Goal: Transaction & Acquisition: Purchase product/service

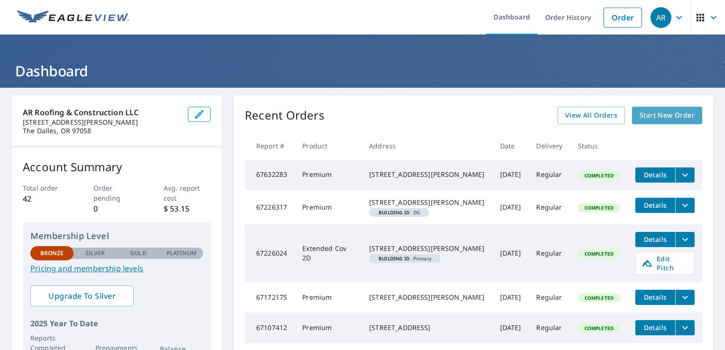
click at [652, 117] on span "Start New Order" at bounding box center [666, 116] width 55 height 12
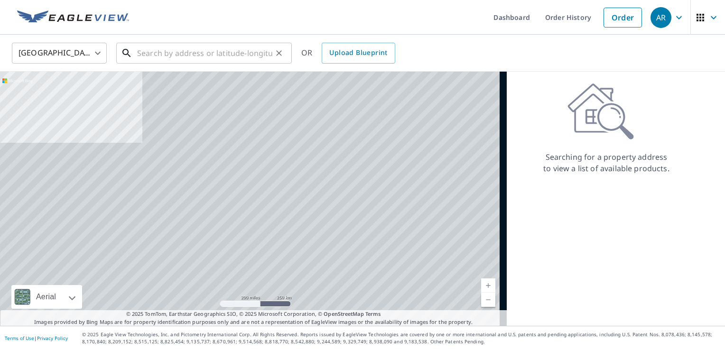
click at [165, 51] on input "text" at bounding box center [204, 53] width 135 height 27
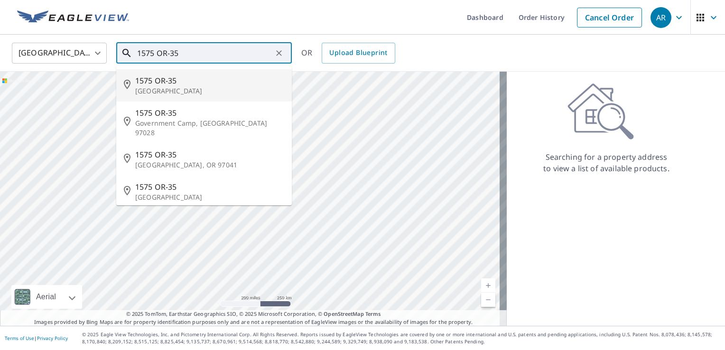
click at [170, 84] on span "1575 OR-35" at bounding box center [209, 80] width 149 height 11
type input "1575 OR-[STREET_ADDRESS]"
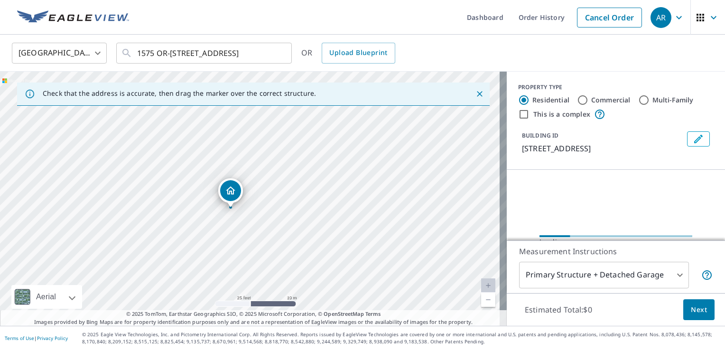
drag, startPoint x: 262, startPoint y: 184, endPoint x: 261, endPoint y: 230, distance: 46.9
click at [261, 230] on div "[STREET_ADDRESS]" at bounding box center [253, 199] width 506 height 254
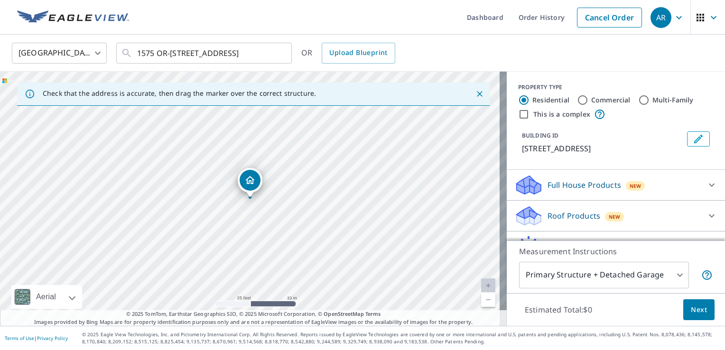
drag, startPoint x: 269, startPoint y: 202, endPoint x: 269, endPoint y: 259, distance: 56.9
click at [269, 259] on div "[STREET_ADDRESS]" at bounding box center [253, 199] width 506 height 254
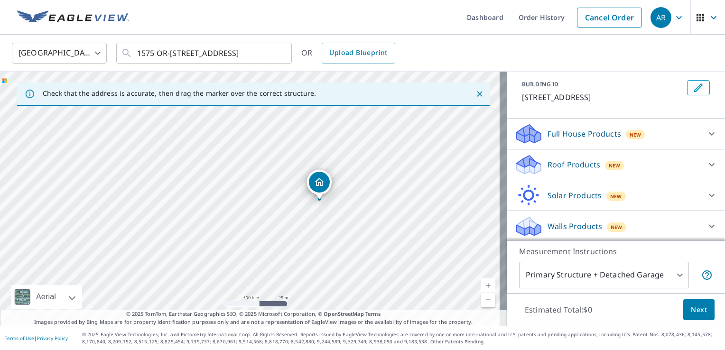
scroll to position [52, 0]
click at [156, 184] on div "[STREET_ADDRESS]" at bounding box center [253, 199] width 506 height 254
click at [562, 164] on p "Roof Products" at bounding box center [573, 163] width 53 height 11
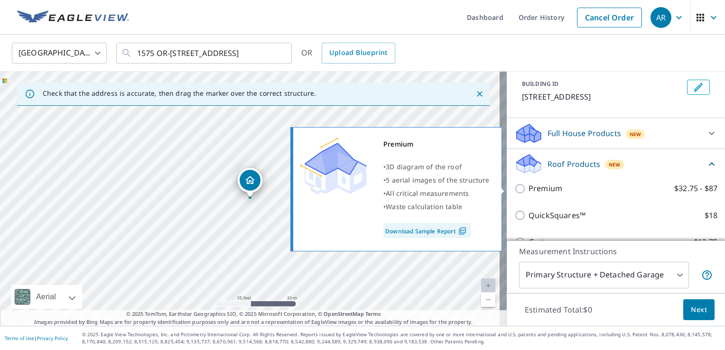
click at [548, 187] on p "Premium" at bounding box center [545, 189] width 34 height 12
click at [528, 187] on input "Premium $32.75 - $87" at bounding box center [521, 188] width 14 height 11
checkbox input "true"
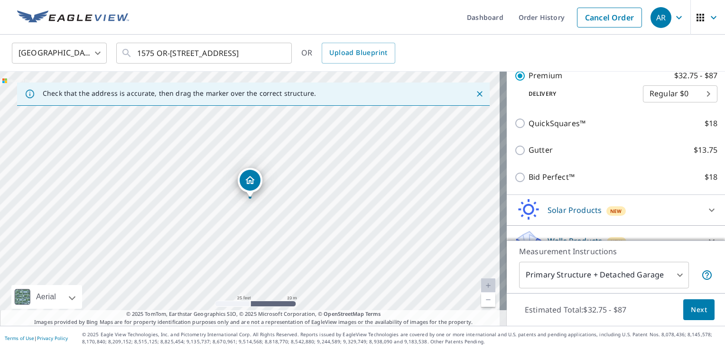
scroll to position [194, 0]
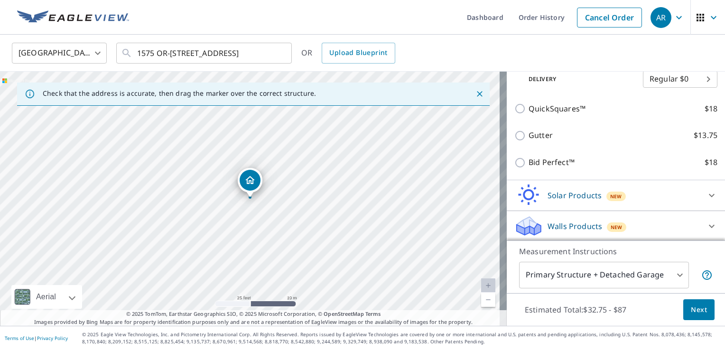
click at [689, 303] on button "Next" at bounding box center [698, 309] width 31 height 21
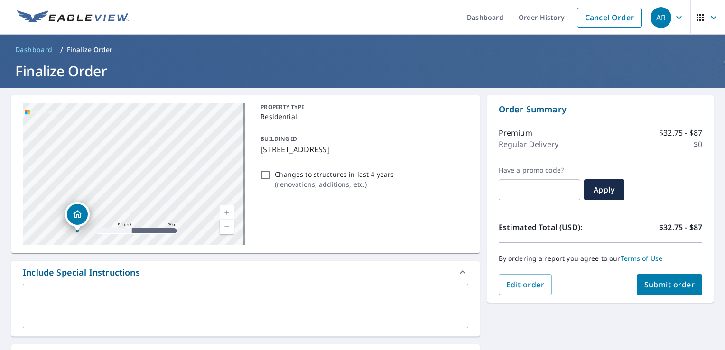
drag, startPoint x: 131, startPoint y: 181, endPoint x: 169, endPoint y: 184, distance: 38.1
click at [170, 184] on div "[STREET_ADDRESS]" at bounding box center [134, 174] width 222 height 142
click at [69, 168] on div "[STREET_ADDRESS]" at bounding box center [134, 174] width 222 height 142
click at [66, 168] on div "[STREET_ADDRESS]" at bounding box center [134, 174] width 222 height 142
click at [119, 109] on div "[STREET_ADDRESS]" at bounding box center [134, 174] width 222 height 142
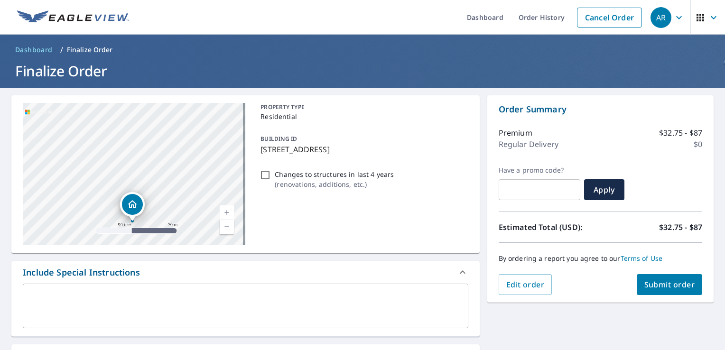
drag, startPoint x: 164, startPoint y: 156, endPoint x: 165, endPoint y: 197, distance: 40.8
click at [164, 205] on div "[STREET_ADDRESS]" at bounding box center [134, 174] width 222 height 142
click at [116, 160] on div "[STREET_ADDRESS]" at bounding box center [134, 174] width 222 height 142
click at [533, 293] on button "Edit order" at bounding box center [525, 284] width 54 height 21
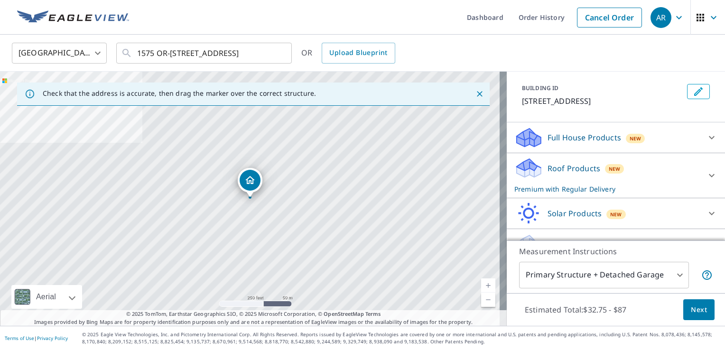
scroll to position [66, 0]
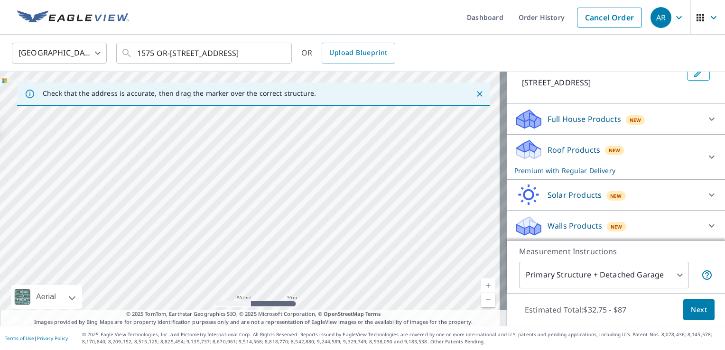
drag, startPoint x: 223, startPoint y: 141, endPoint x: 28, endPoint y: -35, distance: 262.5
click at [308, 9] on ul "Dashboard Order History Cancel Order" at bounding box center [391, 17] width 512 height 35
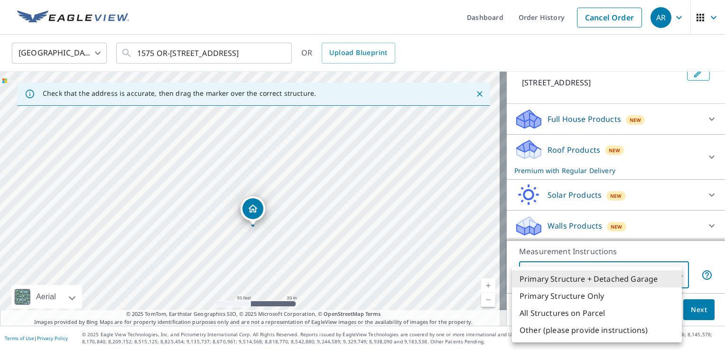
click at [675, 274] on body "AR AR Dashboard Order History Cancel Order AR [GEOGRAPHIC_DATA] [GEOGRAPHIC_DAT…" at bounding box center [362, 175] width 725 height 350
click at [567, 296] on li "Primary Structure Only" at bounding box center [597, 295] width 170 height 17
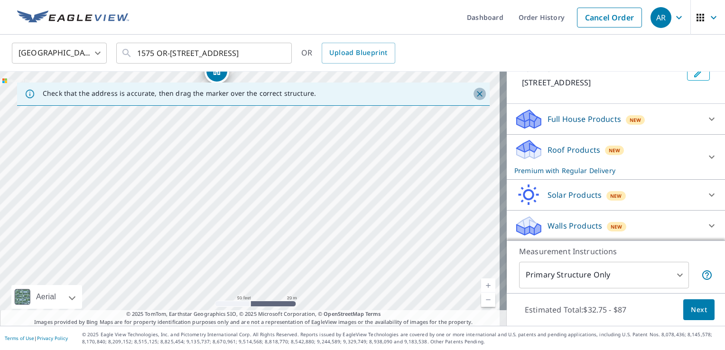
click at [475, 91] on icon "Close" at bounding box center [479, 93] width 9 height 9
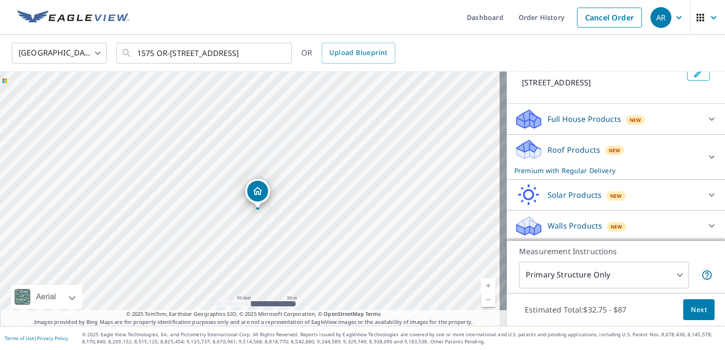
drag, startPoint x: 442, startPoint y: 125, endPoint x: 641, endPoint y: 145, distance: 200.1
click at [615, 140] on div "[STREET_ADDRESS] Aerial Road A standard road map Aerial A detailed look from ab…" at bounding box center [362, 199] width 725 height 254
drag, startPoint x: 426, startPoint y: 146, endPoint x: 620, endPoint y: 154, distance: 193.6
click at [586, 152] on div "[STREET_ADDRESS] Aerial Road A standard road map Aerial A detailed look from ab…" at bounding box center [362, 199] width 725 height 254
click at [675, 275] on body "AR AR Dashboard Order History Cancel Order AR [GEOGRAPHIC_DATA] [GEOGRAPHIC_DAT…" at bounding box center [362, 175] width 725 height 350
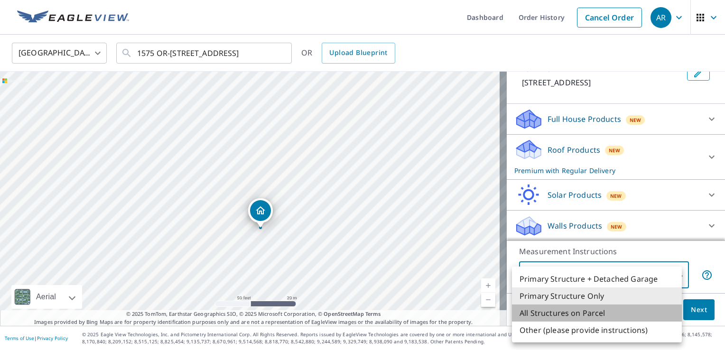
click at [584, 310] on li "All Structures on Parcel" at bounding box center [597, 312] width 170 height 17
type input "3"
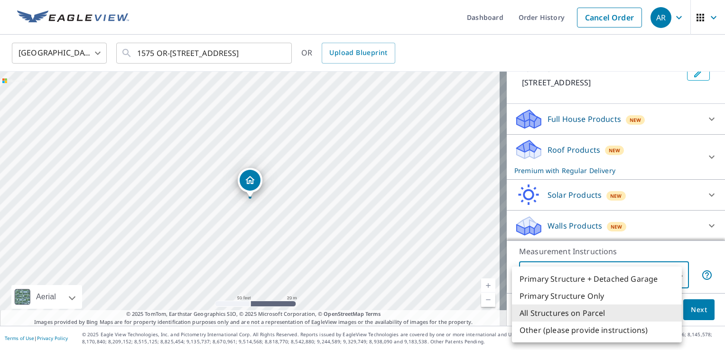
click at [669, 274] on body "AR AR Dashboard Order History Cancel Order AR [GEOGRAPHIC_DATA] [GEOGRAPHIC_DAT…" at bounding box center [362, 175] width 725 height 350
click at [719, 284] on div at bounding box center [362, 175] width 725 height 350
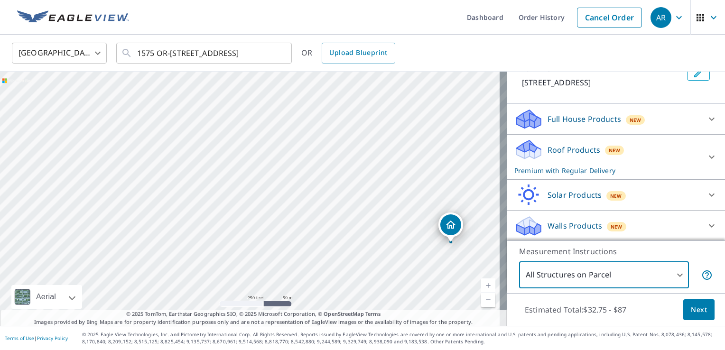
click at [690, 312] on span "Next" at bounding box center [698, 310] width 16 height 12
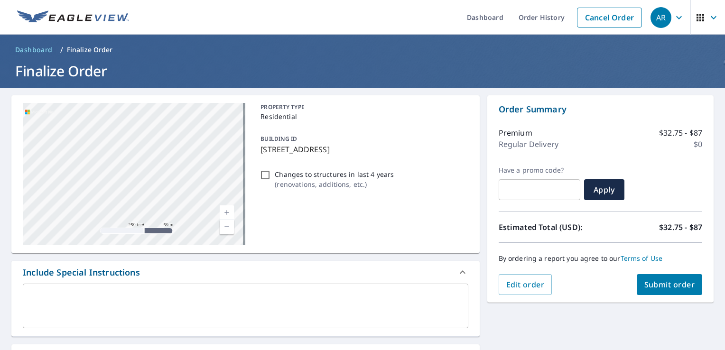
click at [56, 306] on textarea at bounding box center [245, 306] width 432 height 27
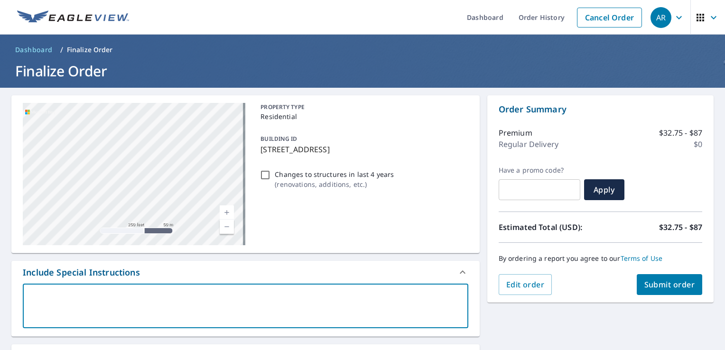
type textarea "J"
type textarea "x"
type textarea "Ju"
type textarea "x"
type textarea "[DEMOGRAPHIC_DATA]"
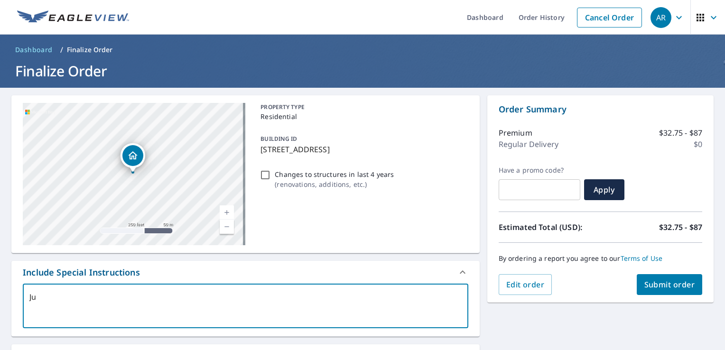
type textarea "x"
type textarea "Just"
type textarea "x"
type textarea "Just"
type textarea "x"
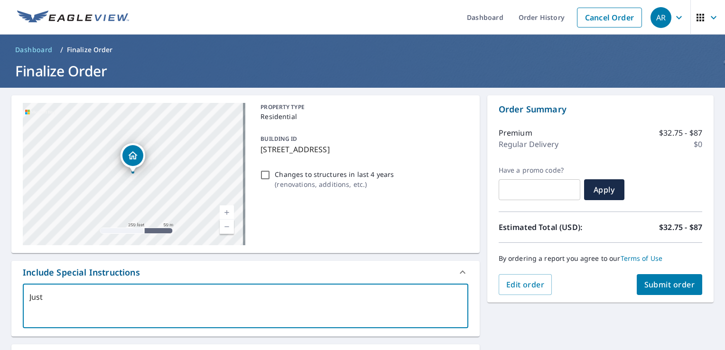
type textarea "Just t"
type textarea "x"
type textarea "Just th"
type textarea "x"
type textarea "Just the"
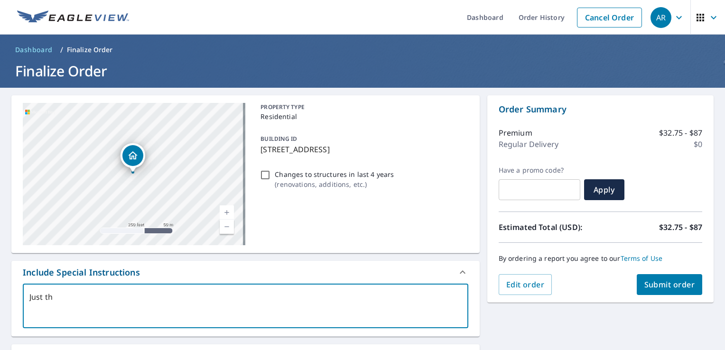
type textarea "x"
type textarea "Just the"
type textarea "x"
type textarea "Just the m"
type textarea "x"
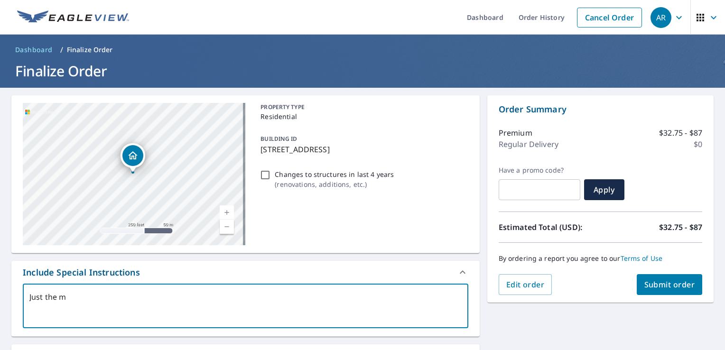
type textarea "Just the ma"
type textarea "x"
type textarea "Just the mai"
type textarea "x"
type textarea "Just the main"
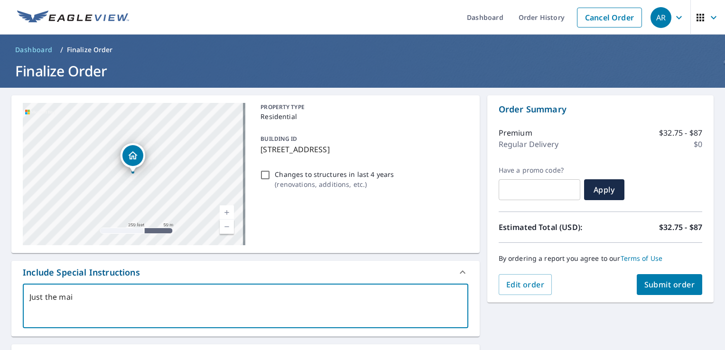
type textarea "x"
type textarea "Just the main"
type textarea "x"
type textarea "Just the main h"
type textarea "x"
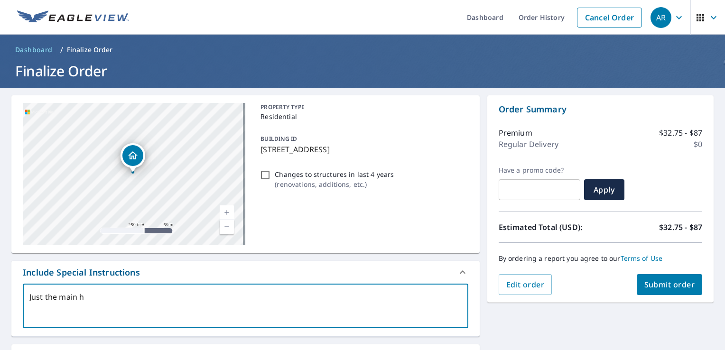
type textarea "Just the main ho"
type textarea "x"
type textarea "Just the main hou"
type textarea "x"
type textarea "Just the main hous"
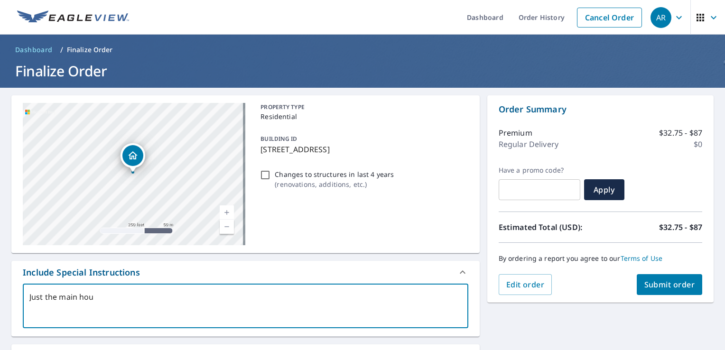
type textarea "x"
type textarea "Just the main house"
type textarea "x"
type textarea "Just the main house"
type textarea "x"
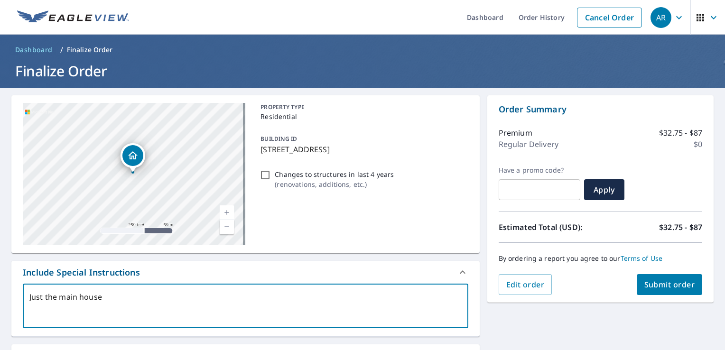
type textarea "Just the main house b"
type textarea "x"
type textarea "Just the main house bu"
type textarea "x"
type textarea "Just the main house [PERSON_NAME]"
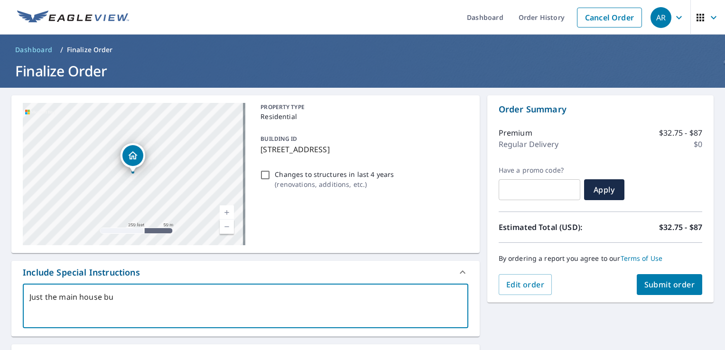
type textarea "x"
type textarea "Just the main house buil"
type textarea "x"
type textarea "Just the main house build"
type textarea "x"
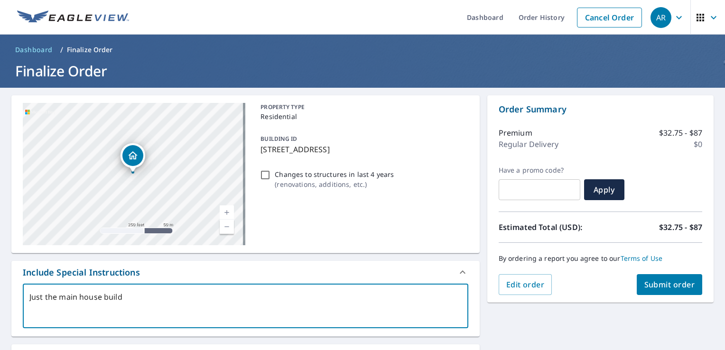
type textarea "Just the main house buildi"
type textarea "x"
type textarea "Just the main house buildin"
type textarea "x"
type textarea "Just the main house building"
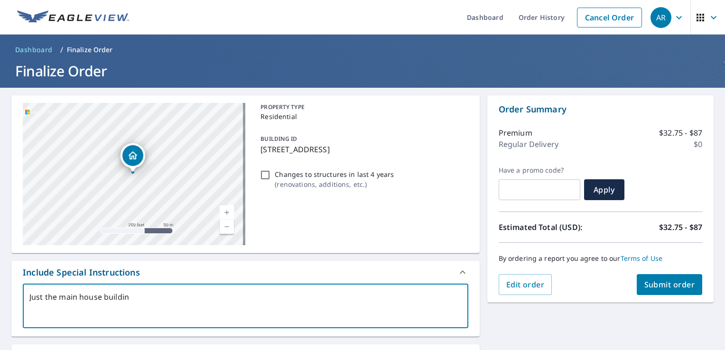
type textarea "x"
type textarea "Just the main house building"
type textarea "x"
type textarea "Just the main house building"
type textarea "x"
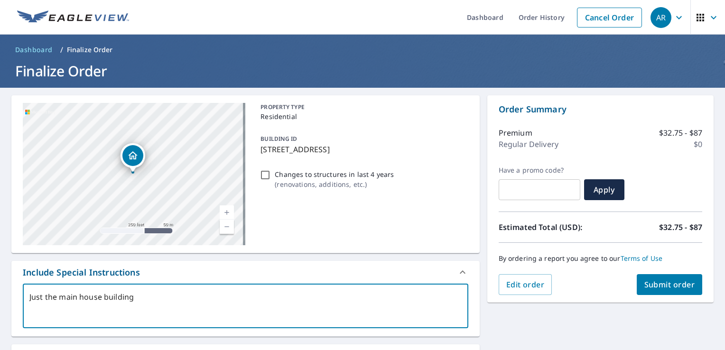
type textarea "Just the main house building."
type textarea "x"
type textarea "Just the main house building."
type textarea "x"
type textarea "Just the main house building. n"
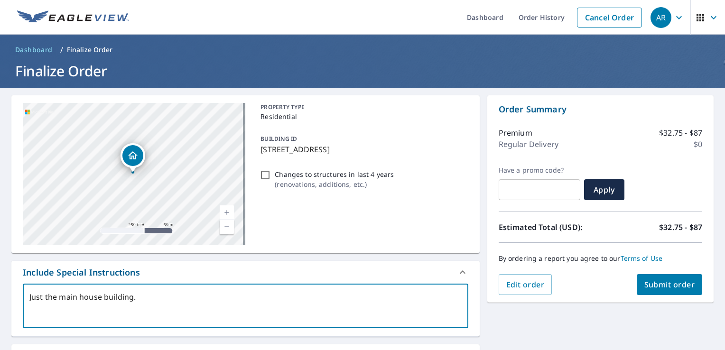
type textarea "x"
type textarea "Just the main house building. no"
type textarea "x"
type textarea "Just the main house building. not"
type textarea "x"
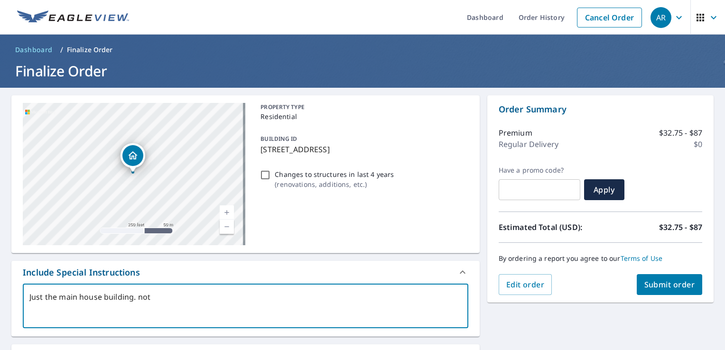
type textarea "Just the main house building. not"
type textarea "x"
type textarea "Just the main house building. not t"
type textarea "x"
type textarea "Just the main house building. not th"
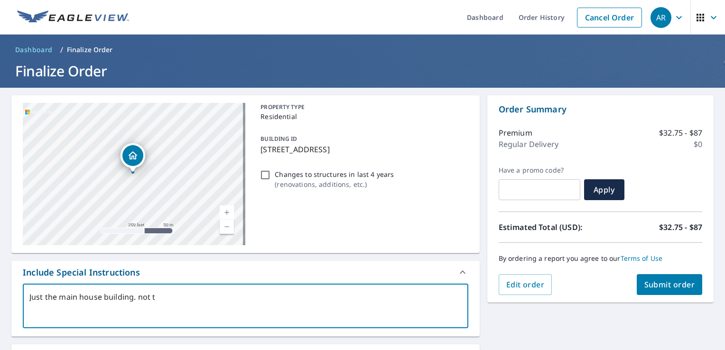
type textarea "x"
type textarea "Just the main house building. not the"
type textarea "x"
type textarea "Just the main house building. not the"
type textarea "x"
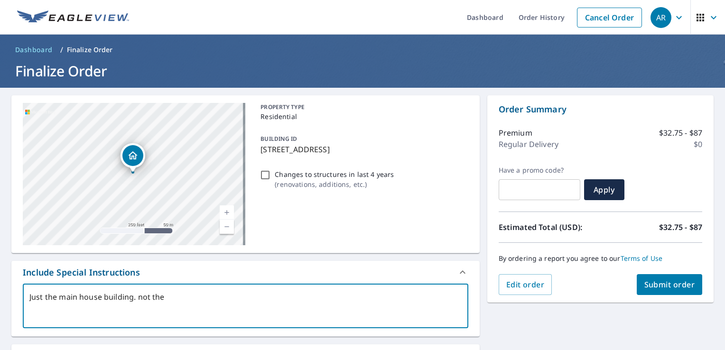
type textarea "Just the main house building. not the b"
type textarea "x"
type textarea "Just the main house building. not the ba"
type textarea "x"
type textarea "Just the main house building. not the bar"
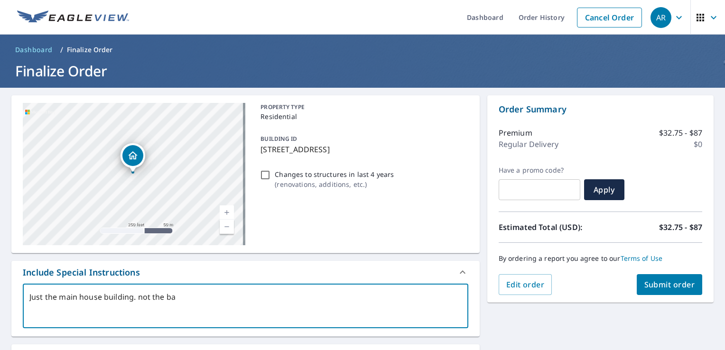
type textarea "x"
type textarea "Just the main house building. not the barn"
type textarea "x"
type textarea "Just the main house building. not the barn"
type textarea "x"
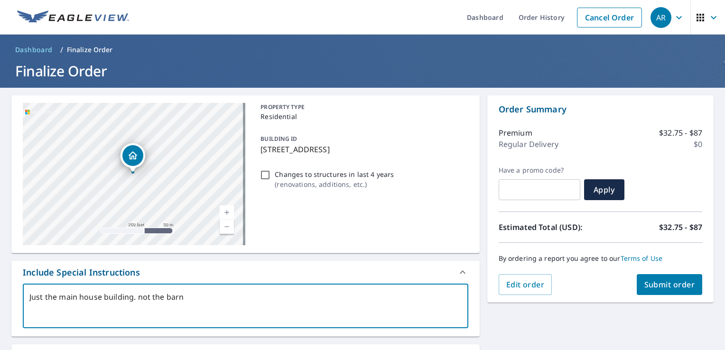
type textarea "Just the main house building. not the barn"
type textarea "x"
type textarea "Just the main house building. not the barn."
type textarea "x"
type textarea "Just the main house building. not the barn."
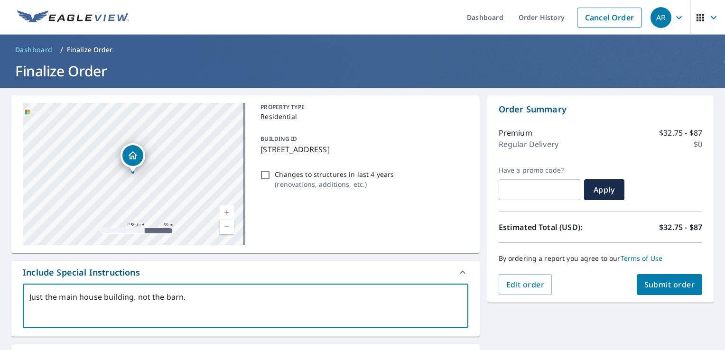
type textarea "x"
type textarea "Just the main house building. not the barn. T"
type textarea "x"
type textarea "Just the main house building. not the barn. Th"
type textarea "x"
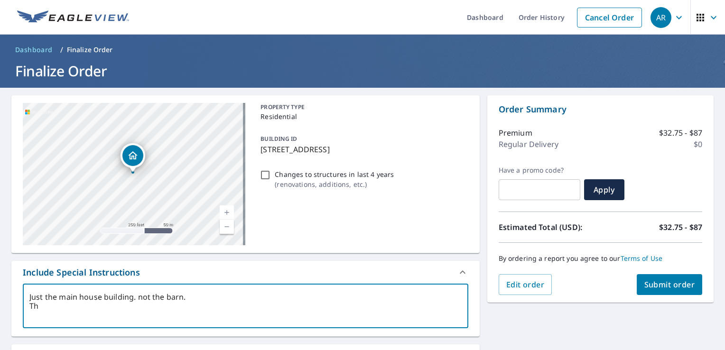
type textarea "Just the main house building. not the barn. The"
type textarea "x"
type textarea "Just the main house building. not the barn. The"
type textarea "x"
type textarea "Just the main house building. not the barn. The p"
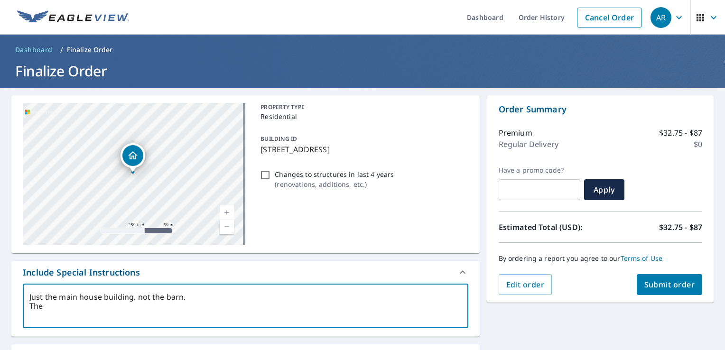
type textarea "x"
type textarea "Just the main house building. not the barn. The pi"
type textarea "x"
type textarea "Just the main house building. not the barn. The pin"
type textarea "x"
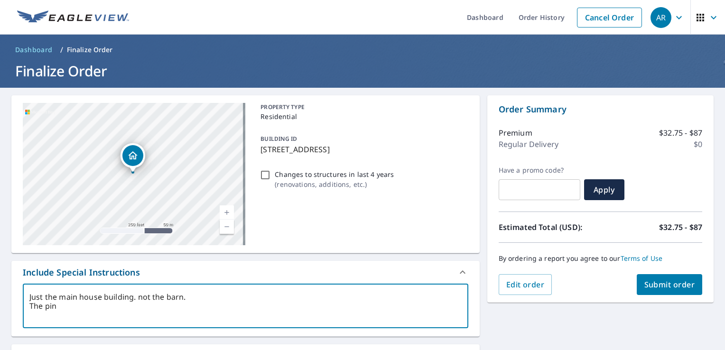
type textarea "Just the main house building. not the barn. The pin"
type textarea "x"
type textarea "Just the main house building. not the barn. The pin i"
type textarea "x"
type textarea "Just the main house building. not the barn. The pin is"
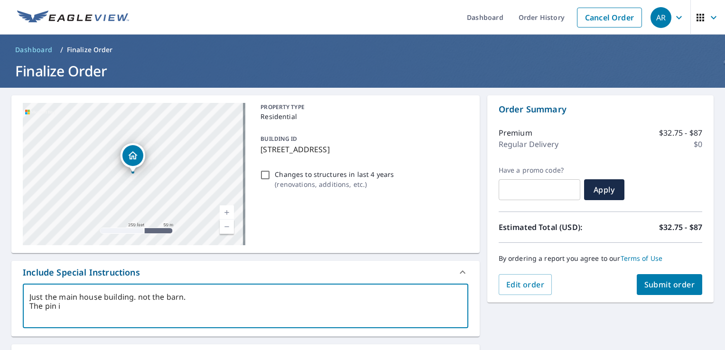
type textarea "x"
type textarea "Just the main house building. not the barn. The pin is"
type textarea "x"
type textarea "Just the main house building. not the barn. The pin is o"
type textarea "x"
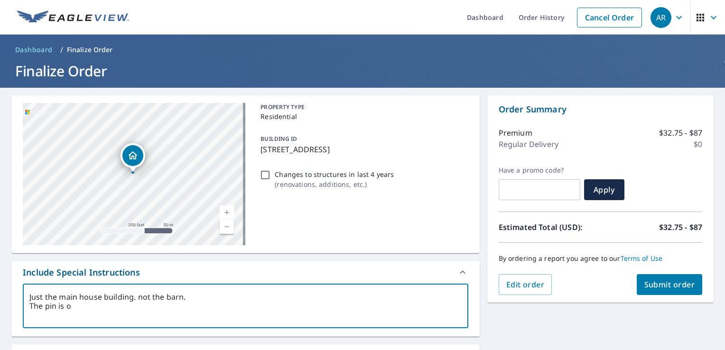
type textarea "Just the main house building. not the barn. The pin is on"
type textarea "x"
type textarea "Just the main house building. not the barn. The pin is on"
type textarea "x"
type textarea "Just the main house building. not the barn. The pin is on t"
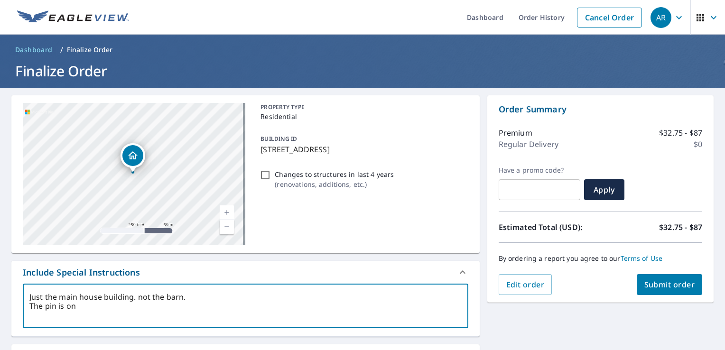
type textarea "x"
type textarea "Just the main house building. not the barn. The pin is on th"
type textarea "x"
type textarea "Just the main house building. not the barn. The pin is on the"
type textarea "x"
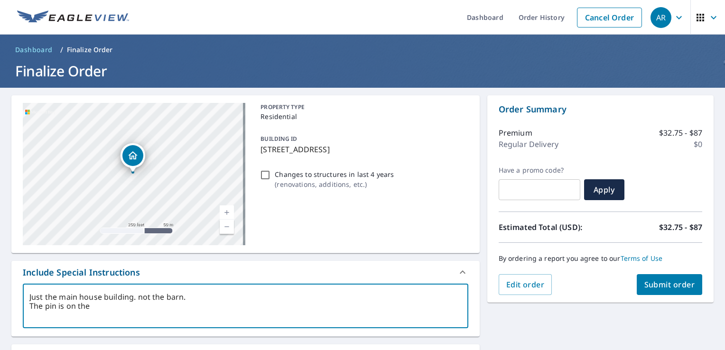
type textarea "Just the main house building. not the barn. The pin is on the"
type textarea "x"
type textarea "Just the main house building. not the barn. The pin is on the b"
type textarea "x"
type textarea "Just the main house building. not the barn. The pin is on the ba"
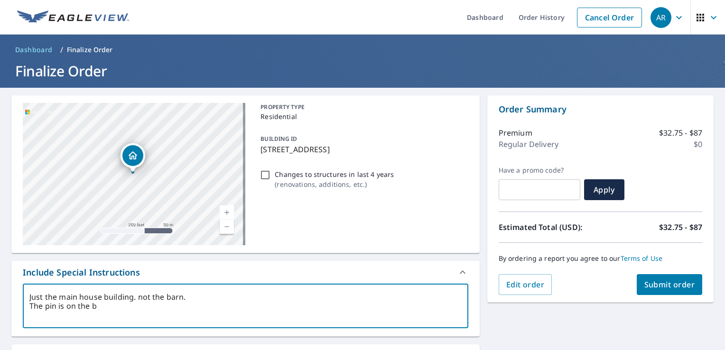
type textarea "x"
type textarea "Just the main house building. not the barn. The pin is on the bar"
type textarea "x"
type textarea "Just the main house building. not the barn. The pin is on the barn"
type textarea "x"
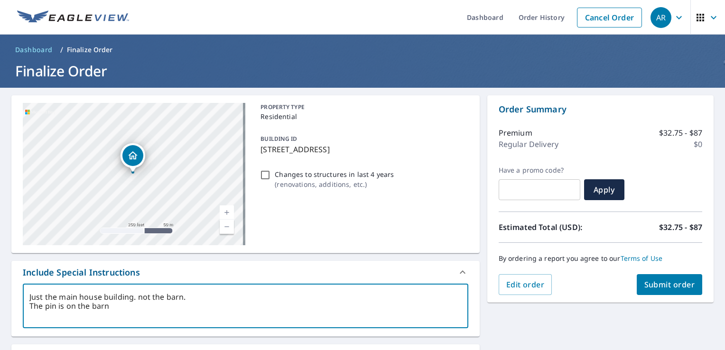
type textarea "Just the main house building. not the barn. The pin is on the barn"
type textarea "x"
type textarea "Just the main house building. not the barn. The pin is on the barn b"
type textarea "x"
type textarea "Just the main house building. not the barn. The pin is on the barn bu"
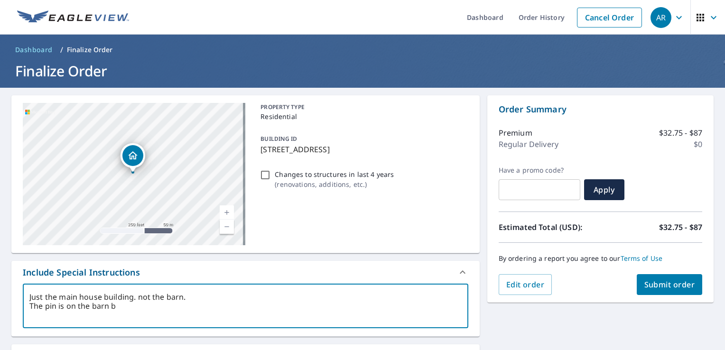
type textarea "x"
type textarea "Just the main house building. not the barn. The pin is on the barn but"
type textarea "x"
type textarea "Just the main house building. not the barn. The pin is on the barn but"
type textarea "x"
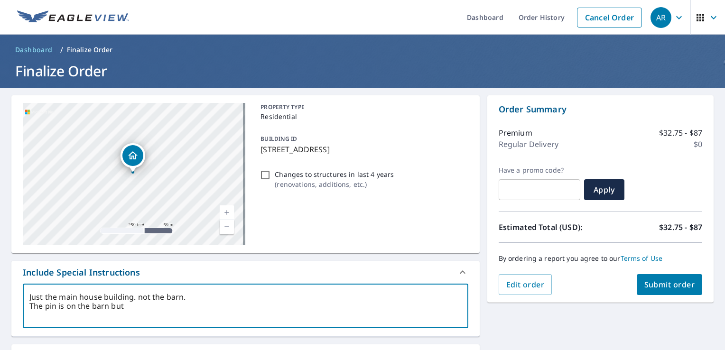
type textarea "Just the main house building. not the barn. The pin is on the barn but i"
type textarea "x"
type textarea "Just the main house building. not the barn. The pin is on the barn but i"
type textarea "x"
type textarea "Just the main house building. not the barn. The pin is on the barn but i j"
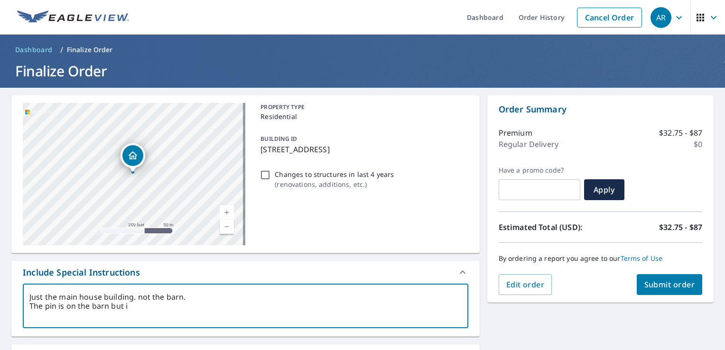
type textarea "x"
type textarea "Just the main house building. not the barn. The pin is on the barn but i ju"
type textarea "x"
type textarea "Just the main house building. not the barn. The pin is on the barn but i jus"
type textarea "x"
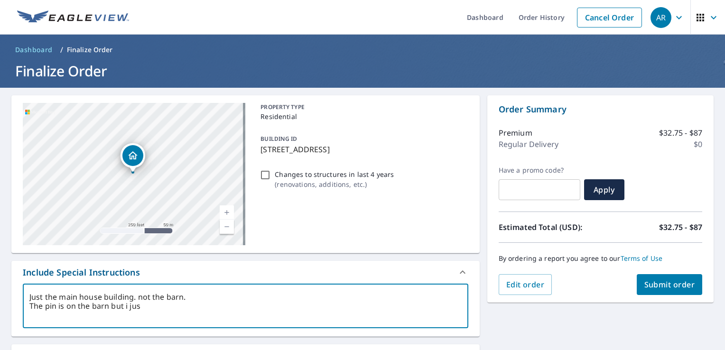
type textarea "Just the main house building. not the barn. The pin is on the barn but i just"
type textarea "x"
type textarea "Just the main house building. not the barn. The pin is on the barn but i just"
type textarea "x"
type textarea "Just the main house building. not the barn. The pin is on the barn but i just n"
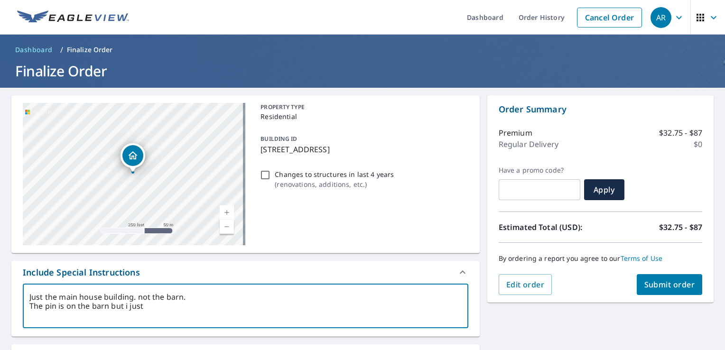
type textarea "x"
type textarea "Just the main house building. not the barn. The pin is on the barn but i just ne"
type textarea "x"
type textarea "Just the main house building. not the barn. The pin is on the barn but i just n…"
type textarea "x"
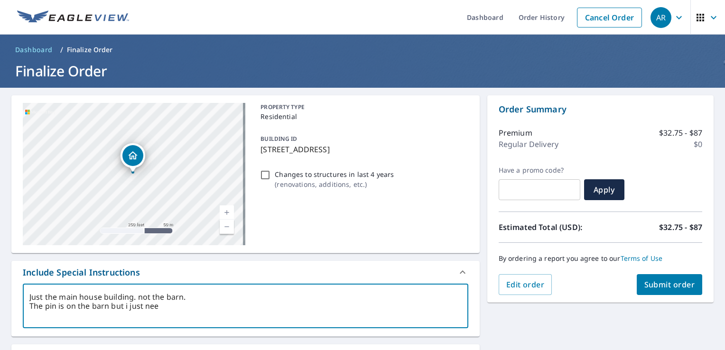
type textarea "Just the main house building. not the barn. The pin is on the barn but i just n…"
type textarea "x"
type textarea "Just the main house building. not the barn. The pin is on the barn but i just n…"
type textarea "x"
type textarea "Just the main house building. not the barn. The pin is on the barn but i just n…"
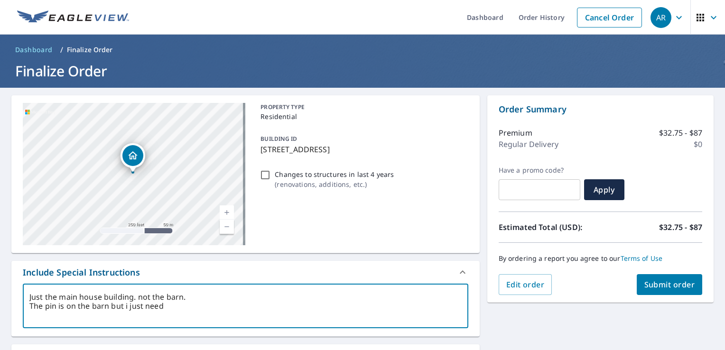
type textarea "x"
type textarea "Just the main house building. not the barn. The pin is on the barn but i just n…"
type textarea "x"
type textarea "Just the main house building. not the barn. The pin is on the barn but i just n…"
type textarea "x"
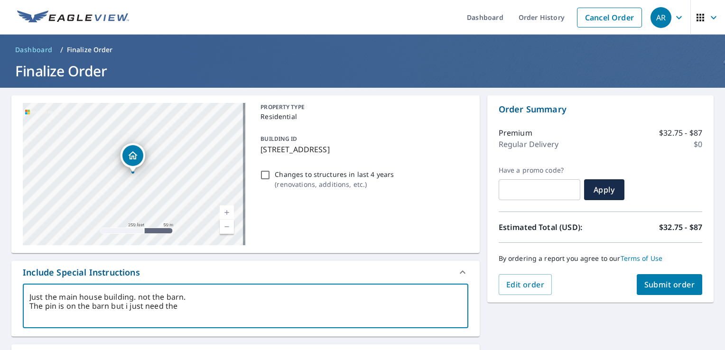
type textarea "Just the main house building. not the barn. The pin is on the barn but i just n…"
type textarea "x"
type textarea "Just the main house building. not the barn. The pin is on the barn but i just n…"
type textarea "x"
type textarea "Just the main house building. not the barn. The pin is on the barn but i just n…"
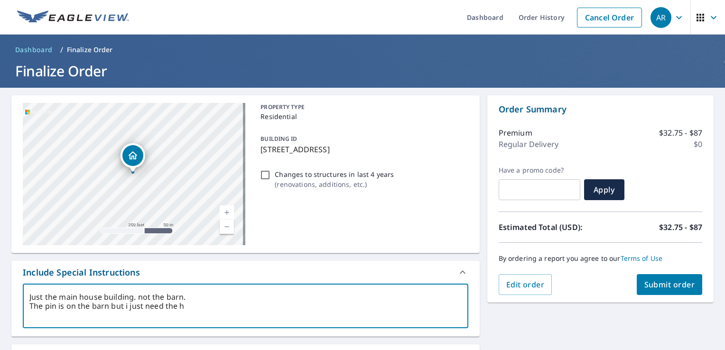
type textarea "x"
type textarea "Just the main house building. not the barn. The pin is on the barn but i just n…"
type textarea "x"
type textarea "Just the main house building. not the barn. The pin is on the barn but i just n…"
type textarea "x"
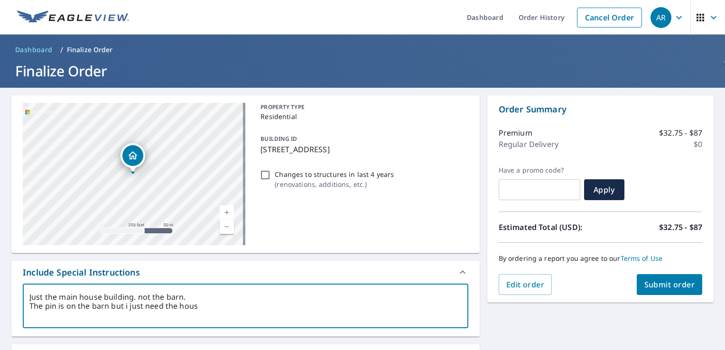
type textarea "Just the main house building. not the barn. The pin is on the barn but i just n…"
type textarea "x"
type textarea "Just the main house building. not the barn. The pin is on the barn but i just n…"
type textarea "x"
type textarea "Just the main house building. not the barn. The pin is on the barn but i just n…"
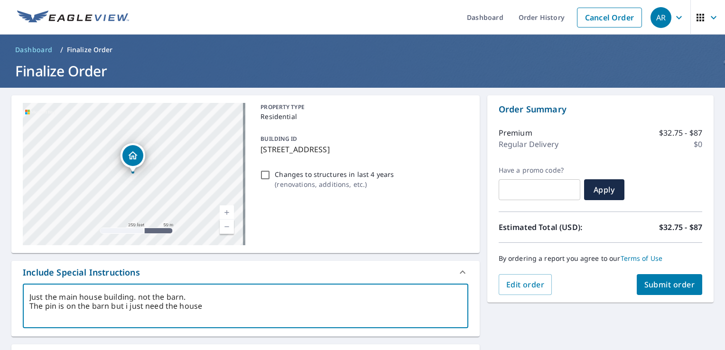
type textarea "x"
type textarea "Just the main house building. not the barn. The pin is on the barn but i just n…"
drag, startPoint x: 202, startPoint y: 301, endPoint x: 33, endPoint y: 291, distance: 169.5
click at [33, 291] on div "Just the main house building. not the barn. The pin is on the barn but i just n…" at bounding box center [245, 306] width 445 height 45
click at [33, 293] on textarea "Just the main house building. not the barn. The pin is on the barn but i just n…" at bounding box center [245, 306] width 432 height 27
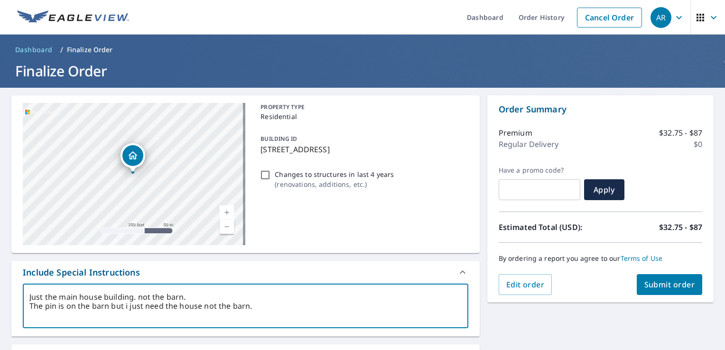
click at [33, 291] on div "Just the main house building. not the barn. The pin is on the barn but i just n…" at bounding box center [245, 306] width 445 height 45
click at [217, 294] on textarea "Just the main house building. not the barn. The pin is on the barn but i just n…" at bounding box center [245, 306] width 432 height 27
drag, startPoint x: 182, startPoint y: 295, endPoint x: 24, endPoint y: 299, distance: 157.5
click at [24, 299] on div "Just the main house building. not the barn. The pin is on the barn but i just n…" at bounding box center [245, 306] width 445 height 45
click at [30, 304] on textarea "The pin is on the barn but i just need the house not the barn." at bounding box center [245, 306] width 432 height 27
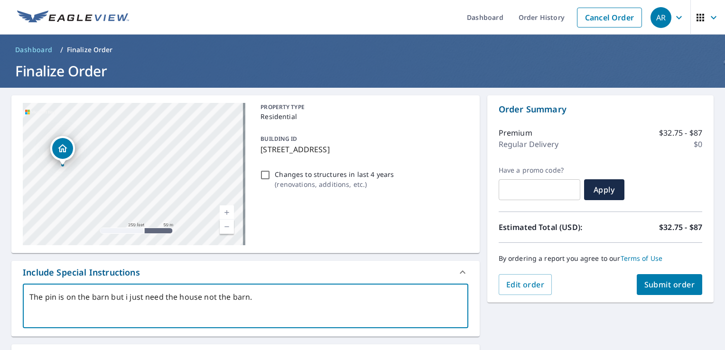
click at [107, 296] on textarea "The pin is on the barn but i just need the house not the barn." at bounding box center [245, 306] width 432 height 27
click at [202, 295] on textarea "The pin is on the barn. but I just need the house not the barn." at bounding box center [245, 306] width 432 height 27
click at [266, 297] on textarea "The pin is on the barn. but I just need the house, not the barn." at bounding box center [245, 306] width 432 height 27
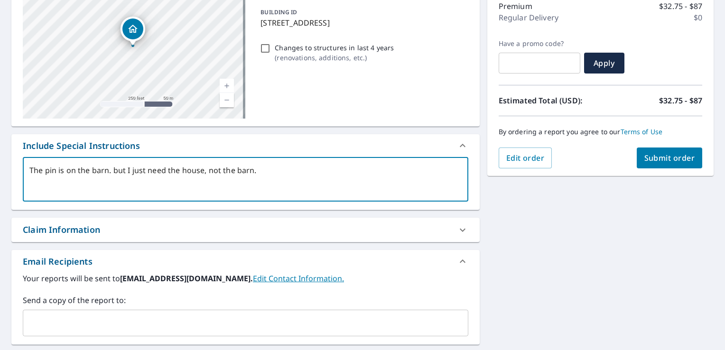
scroll to position [142, 0]
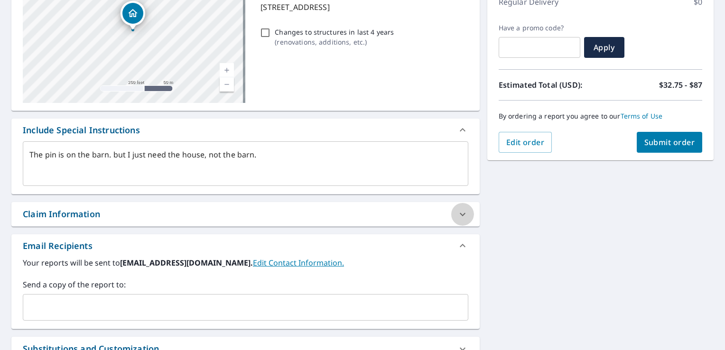
click at [459, 214] on icon at bounding box center [462, 213] width 6 height 3
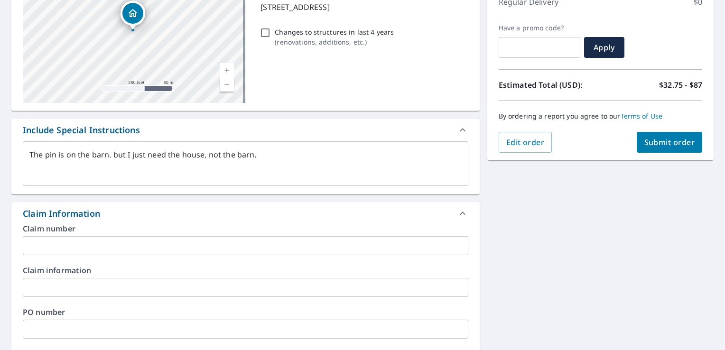
click at [513, 219] on div "[STREET_ADDRESS] Aerial Road A standard road map Aerial A detailed look from ab…" at bounding box center [362, 289] width 725 height 689
click at [662, 135] on button "Submit order" at bounding box center [669, 142] width 66 height 21
